Goal: Find contact information: Find contact information

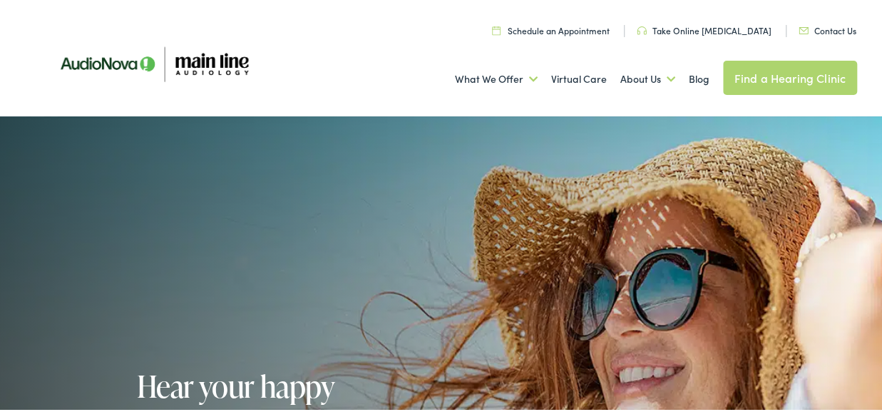
click at [826, 32] on link "Contact Us" at bounding box center [828, 28] width 58 height 12
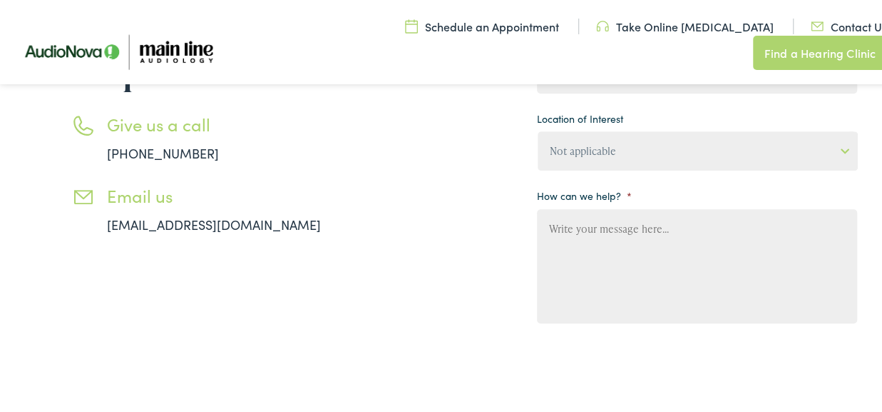
scroll to position [382, 0]
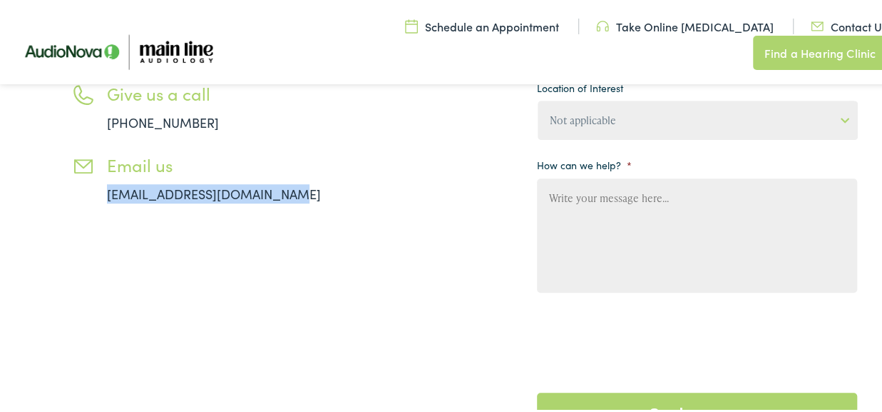
drag, startPoint x: 336, startPoint y: 192, endPoint x: -6, endPoint y: 205, distance: 341.9
click at [0, 205] on html "Contact Main Line [MEDICAL_DATA] for Hearing Aid and Care Skip to Main Content …" at bounding box center [446, 245] width 893 height 1255
copy link "[EMAIL_ADDRESS][DOMAIN_NAME]"
